Goal: Task Accomplishment & Management: Manage account settings

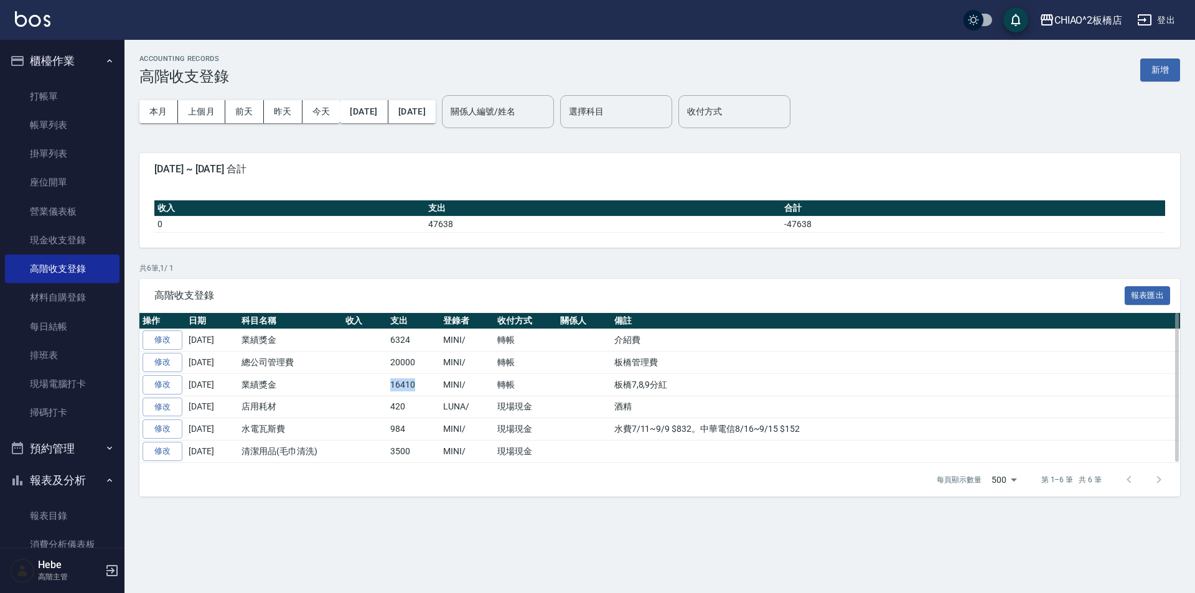
drag, startPoint x: 417, startPoint y: 381, endPoint x: 355, endPoint y: 383, distance: 62.3
click at [355, 383] on tr "修改 [DATE] 業績獎金 16410 MINI/ 轉帳 板橋7,8,9分紅" at bounding box center [659, 384] width 1041 height 22
click at [406, 311] on div "高階收支登錄 報表匯出" at bounding box center [659, 296] width 1041 height 34
click at [47, 120] on link "帳單列表" at bounding box center [62, 125] width 115 height 29
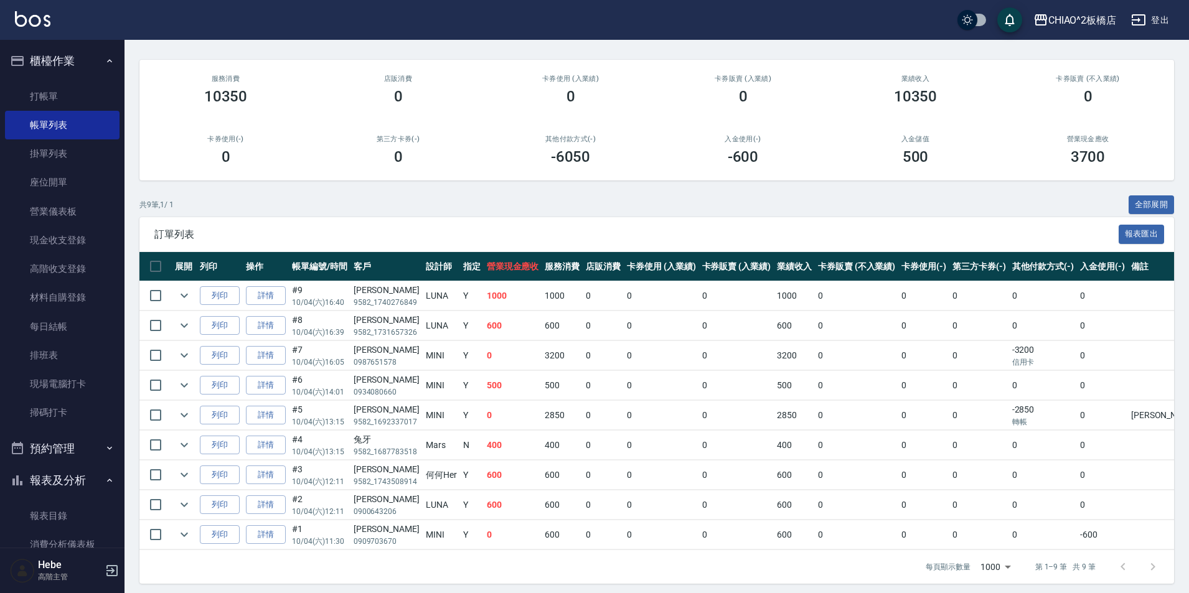
scroll to position [108, 0]
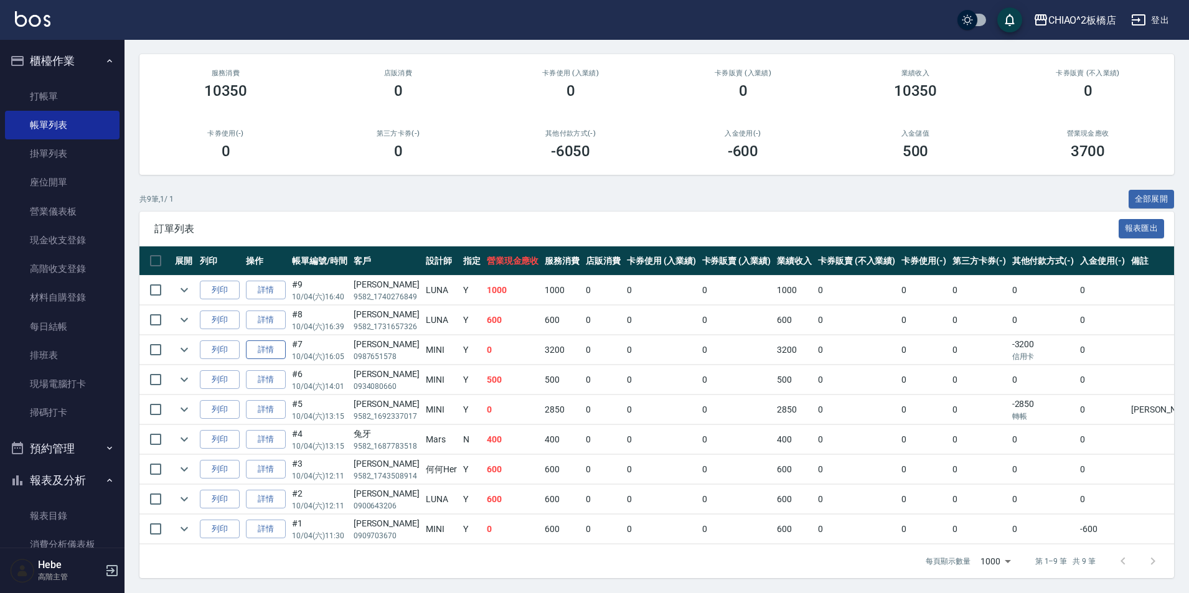
click at [276, 346] on link "詳情" at bounding box center [266, 349] width 40 height 19
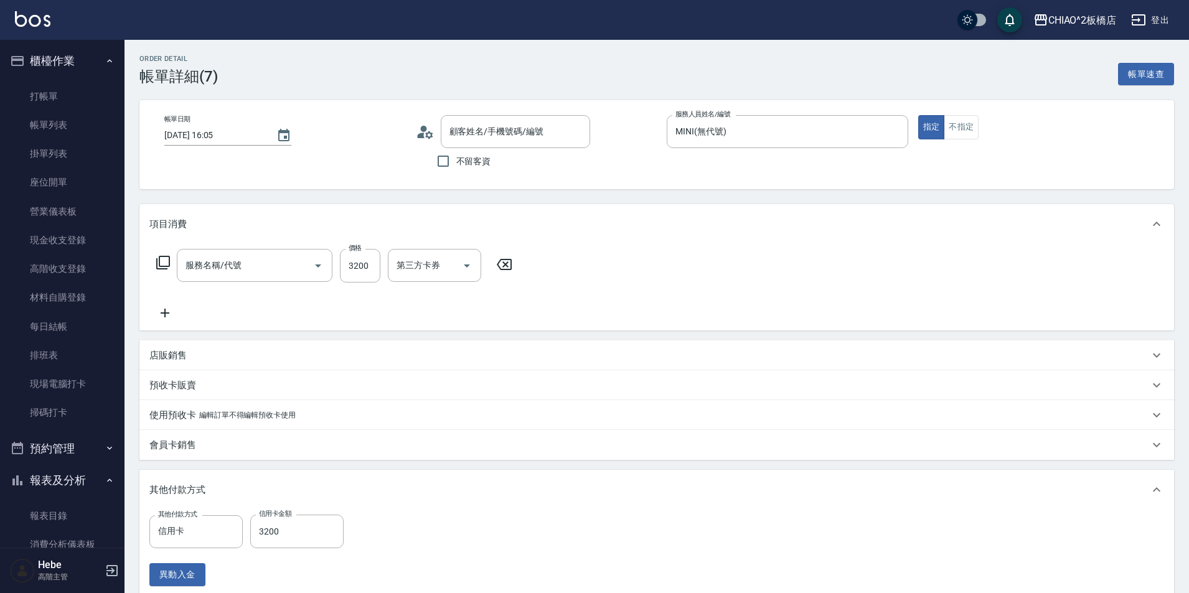
type input "[DATE] 16:05"
type input "MINI(無代號)"
type input "男生冷燙(96688)"
type input "[PERSON_NAME]/0987651578/null"
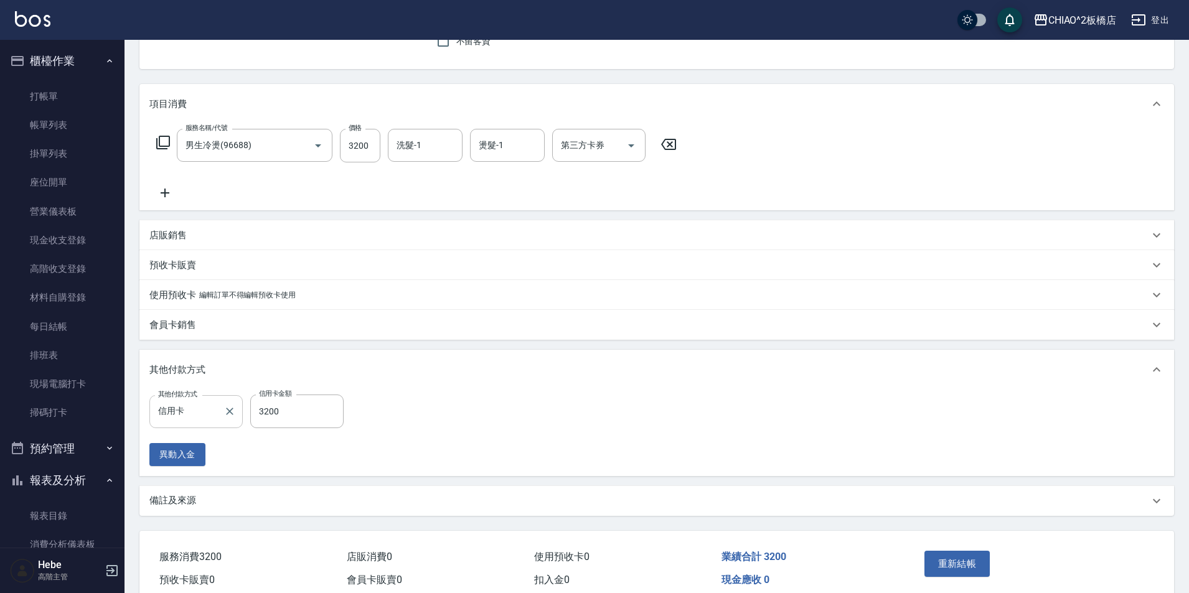
scroll to position [126, 0]
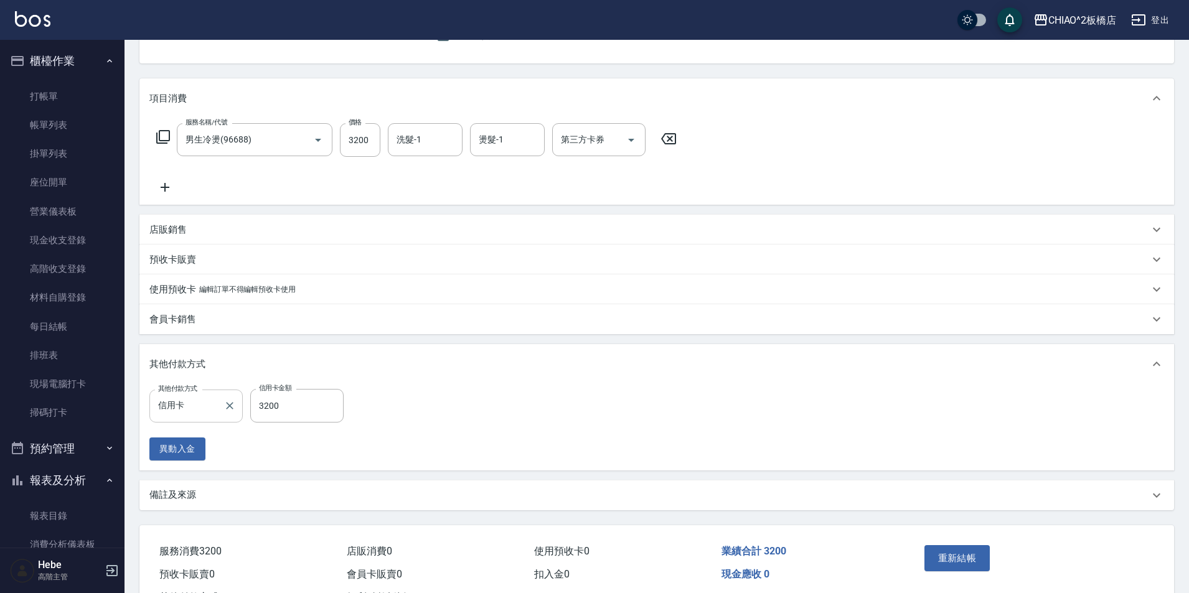
click at [200, 417] on div "信用卡 其他付款方式" at bounding box center [195, 406] width 93 height 33
click at [195, 481] on span "轉帳" at bounding box center [195, 479] width 93 height 21
type input "轉帳"
click at [970, 566] on button "重新結帳" at bounding box center [957, 558] width 66 height 26
